Goal: Transaction & Acquisition: Purchase product/service

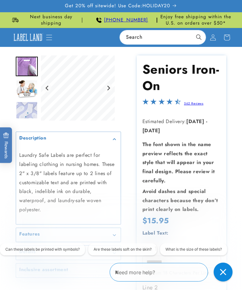
click at [193, 101] on link "562 Reviews" at bounding box center [194, 103] width 20 height 5
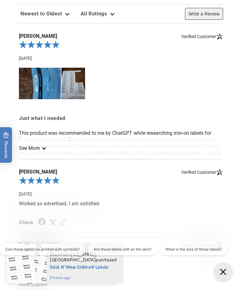
scroll to position [888, 0]
click at [38, 151] on link "See More" at bounding box center [32, 148] width 26 height 6
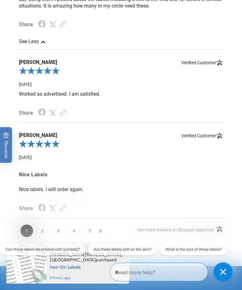
scroll to position [1042, 0]
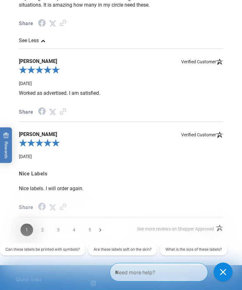
click at [99, 231] on icon "Next Page" at bounding box center [100, 229] width 2 height 5
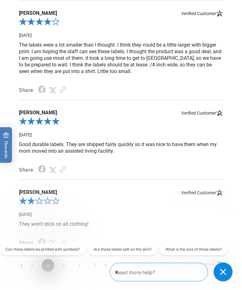
scroll to position [911, 0]
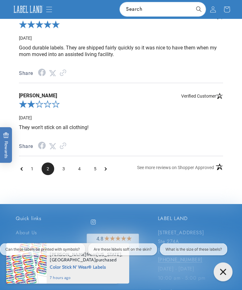
click at [64, 169] on span "3" at bounding box center [63, 169] width 13 height 13
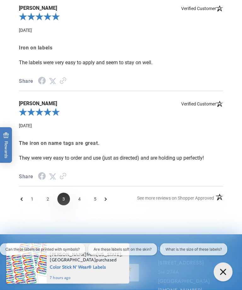
scroll to position [989, 0]
click at [82, 202] on span "4" at bounding box center [79, 199] width 13 height 13
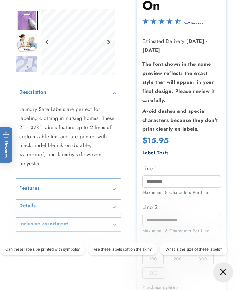
scroll to position [80, 0]
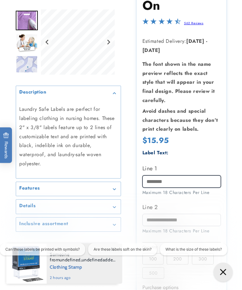
click at [153, 177] on input "Line 1" at bounding box center [181, 181] width 78 height 12
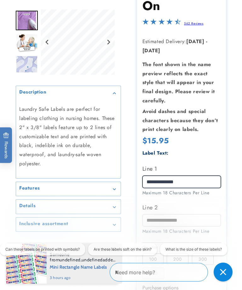
type input "**********"
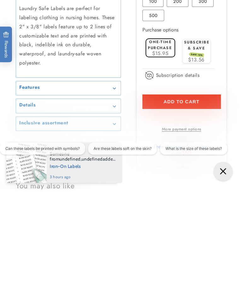
scroll to position [0, 0]
